Goal: Task Accomplishment & Management: Manage account settings

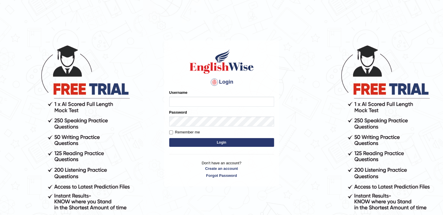
click at [188, 98] on input "Username" at bounding box center [221, 102] width 105 height 10
type input "auralima"
click at [208, 141] on button "Login" at bounding box center [221, 142] width 105 height 9
